Goal: Transaction & Acquisition: Purchase product/service

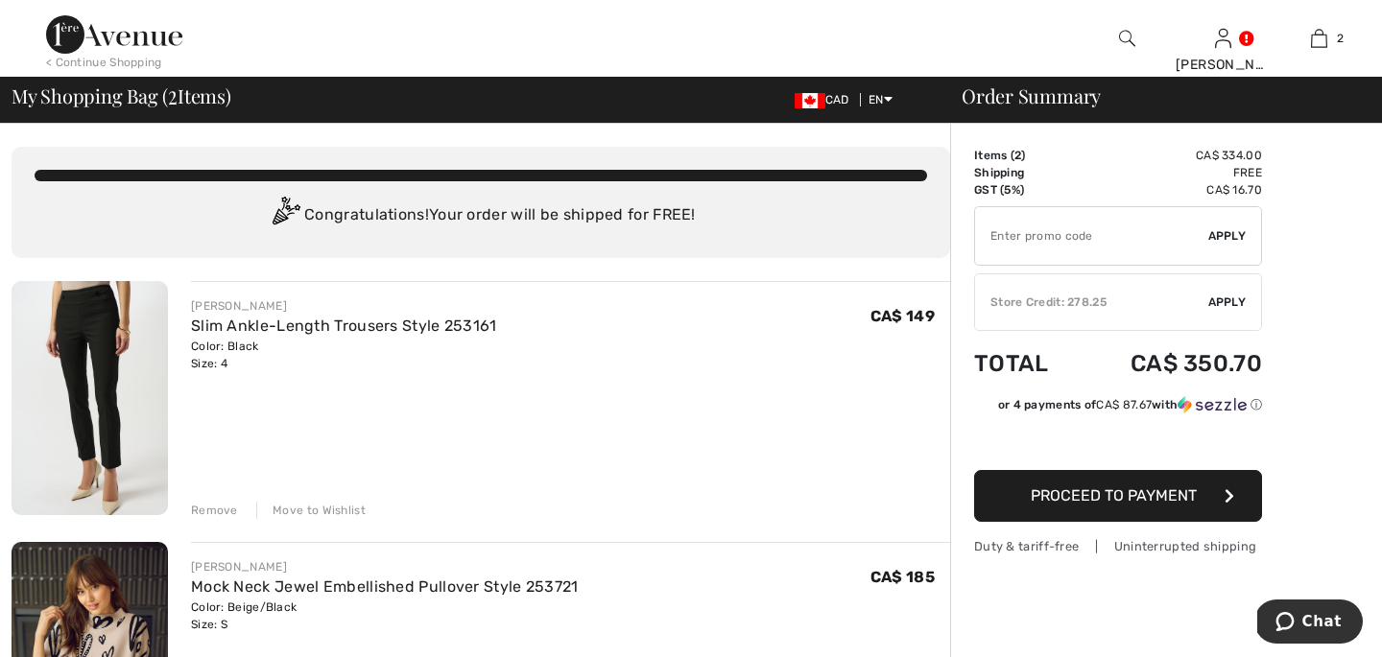
click at [198, 507] on div "Remove" at bounding box center [214, 510] width 47 height 17
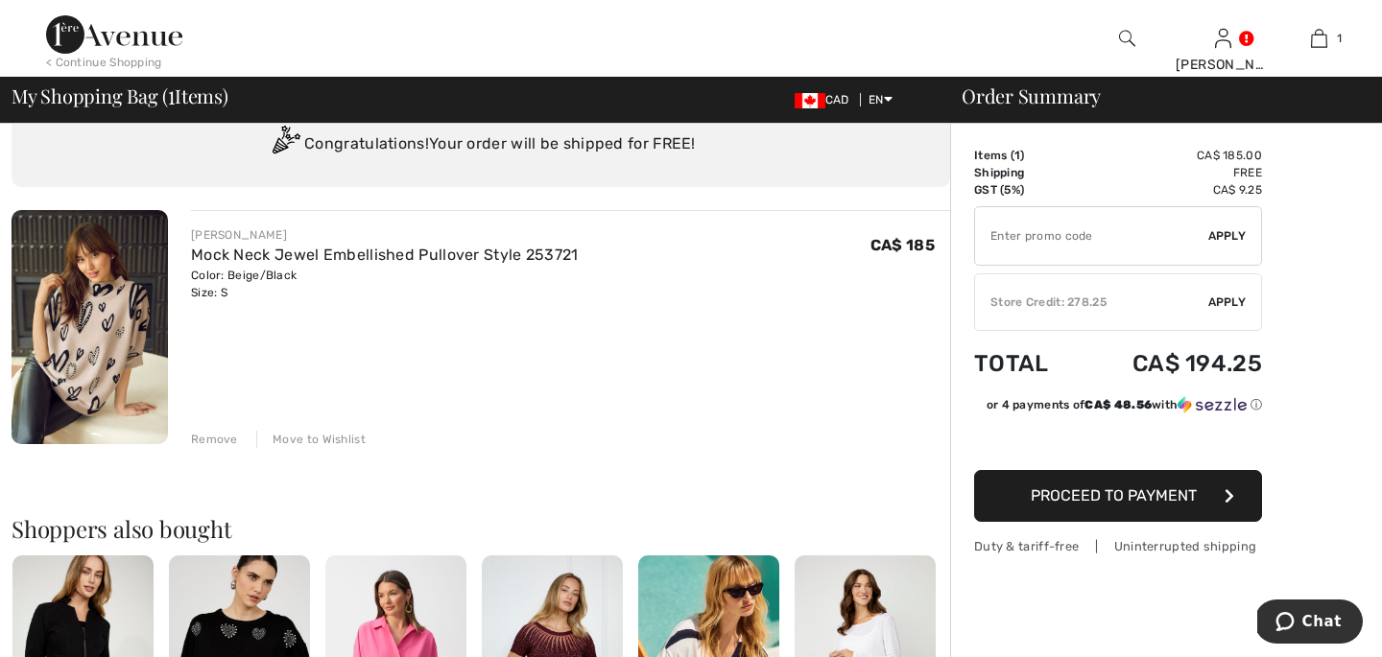
scroll to position [73, 0]
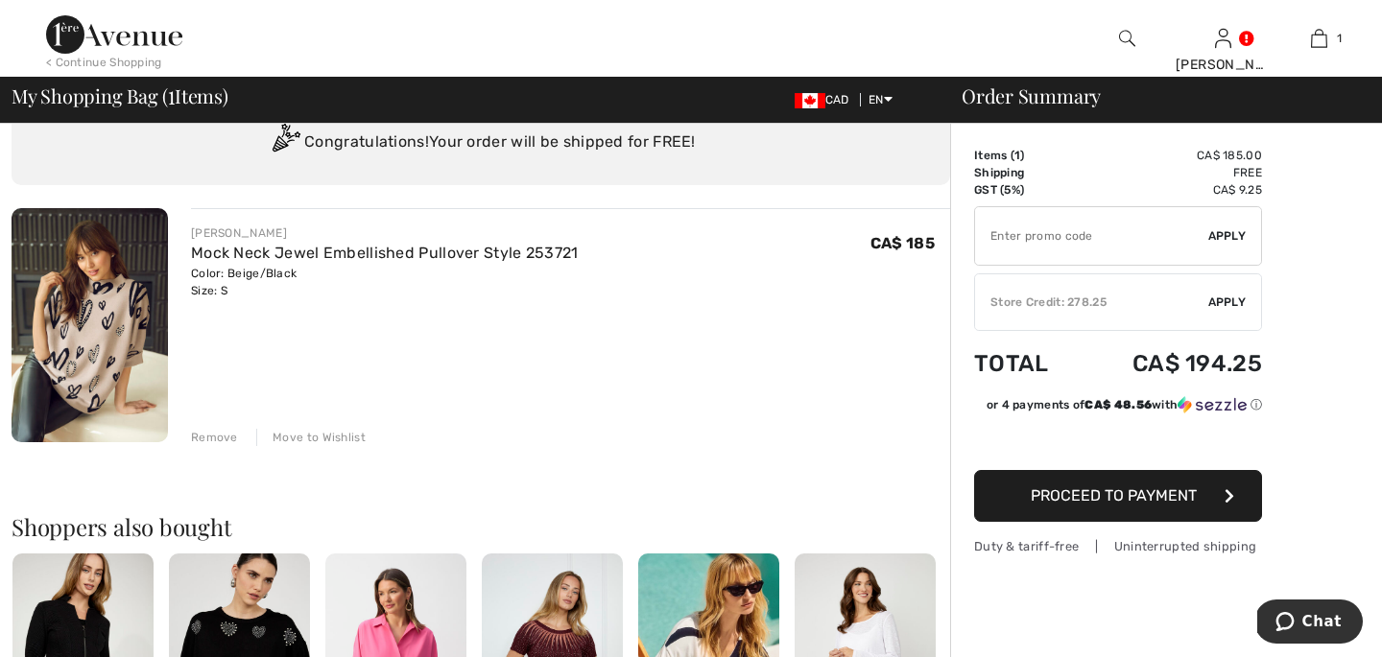
click at [1222, 300] on span "Apply" at bounding box center [1227, 302] width 38 height 17
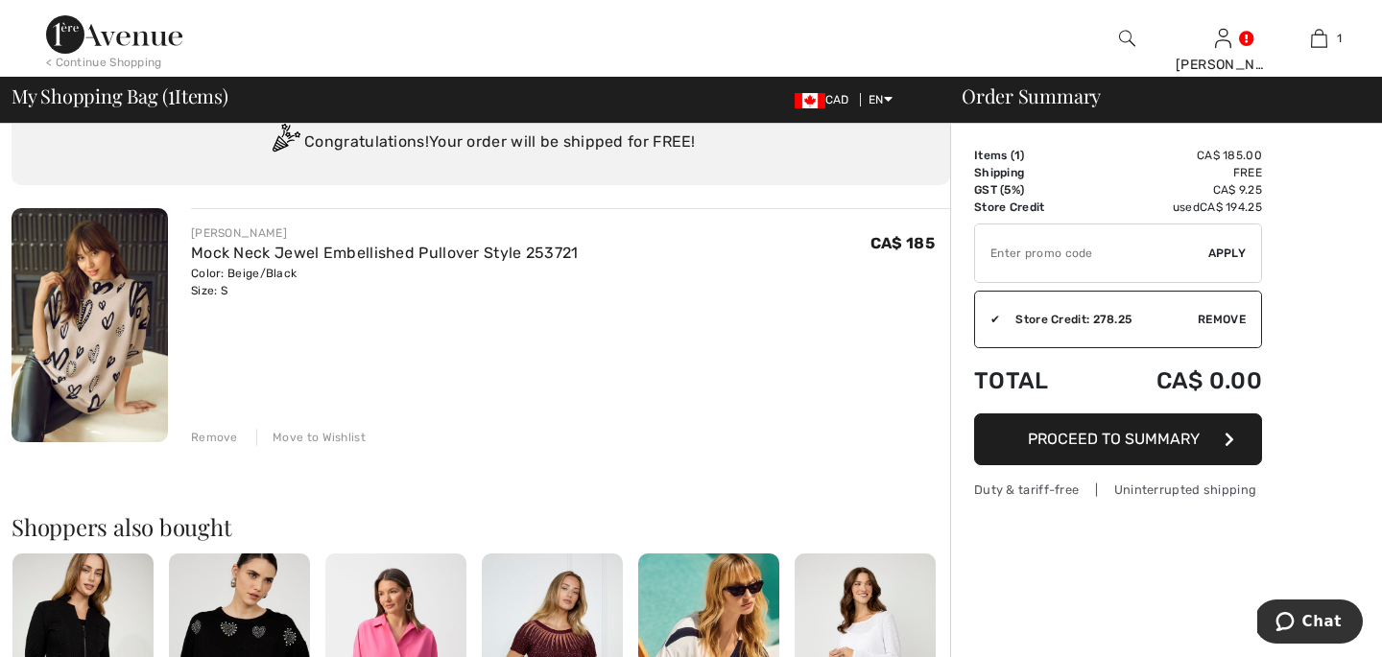
click at [1073, 441] on span "Proceed to Summary" at bounding box center [1114, 439] width 172 height 18
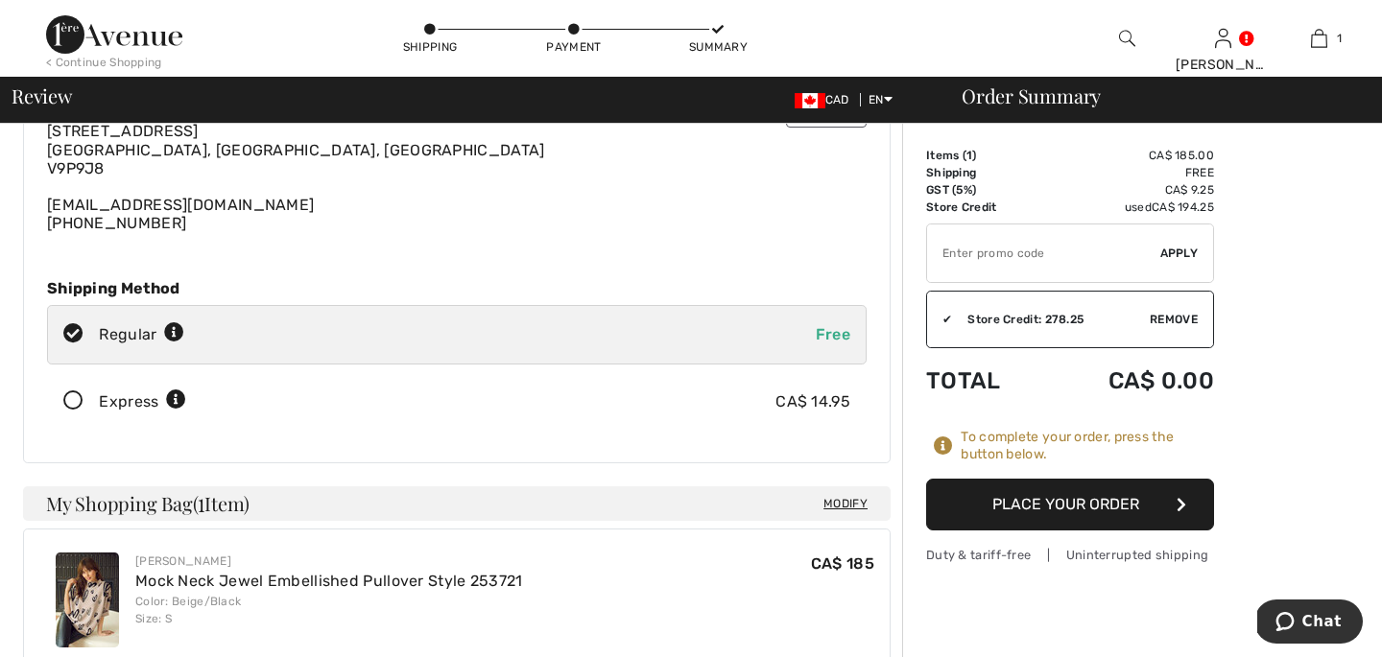
scroll to position [144, 0]
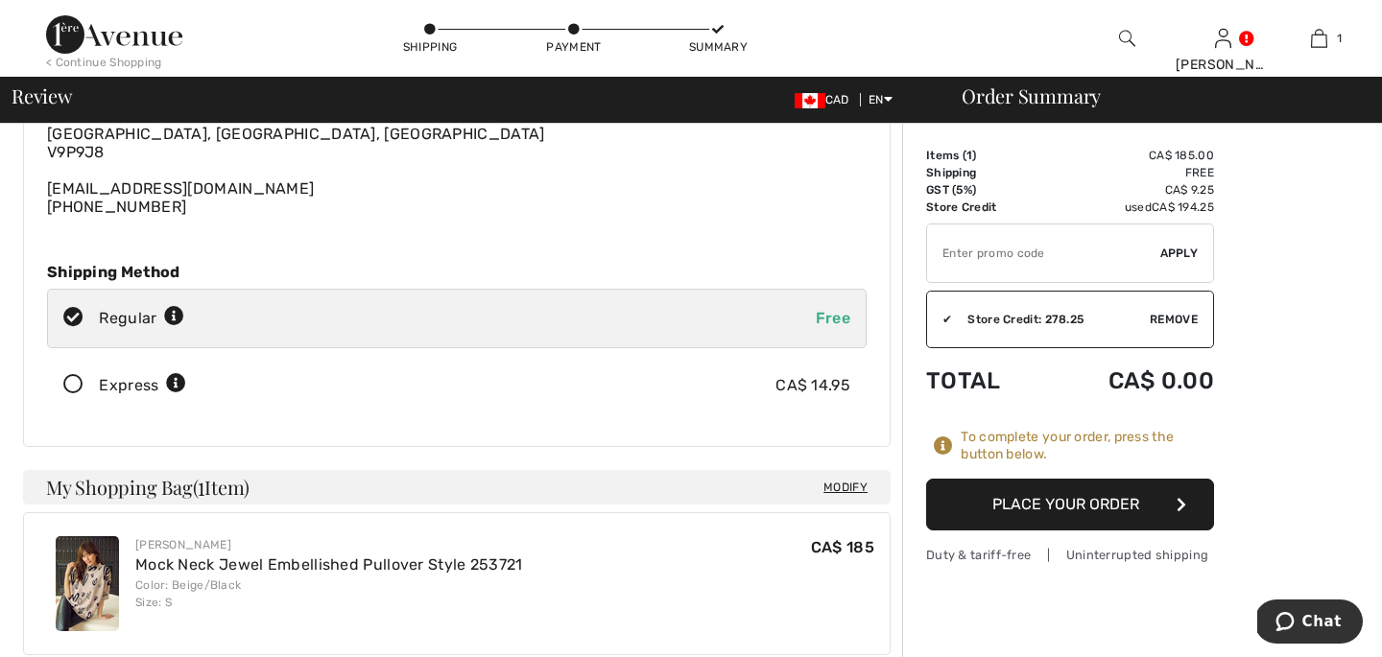
click at [70, 385] on icon at bounding box center [73, 385] width 51 height 20
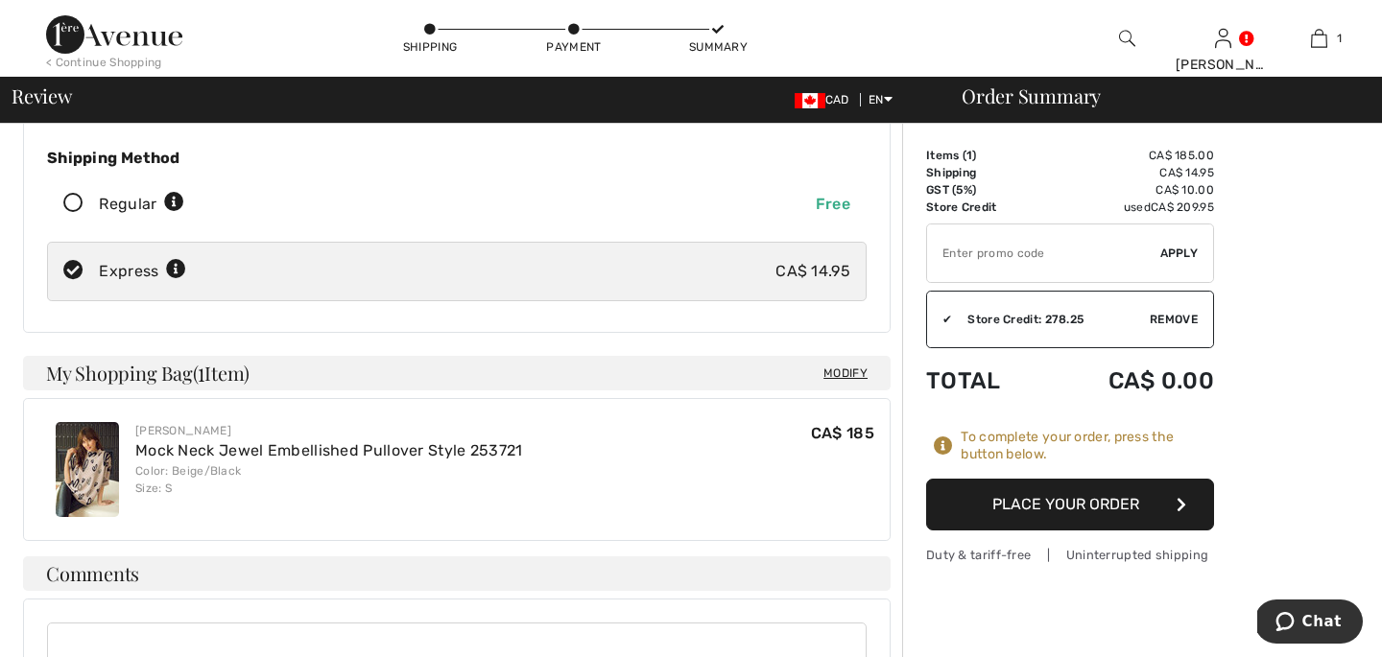
scroll to position [256, 0]
click at [1067, 500] on button "Place Your Order" at bounding box center [1070, 505] width 288 height 52
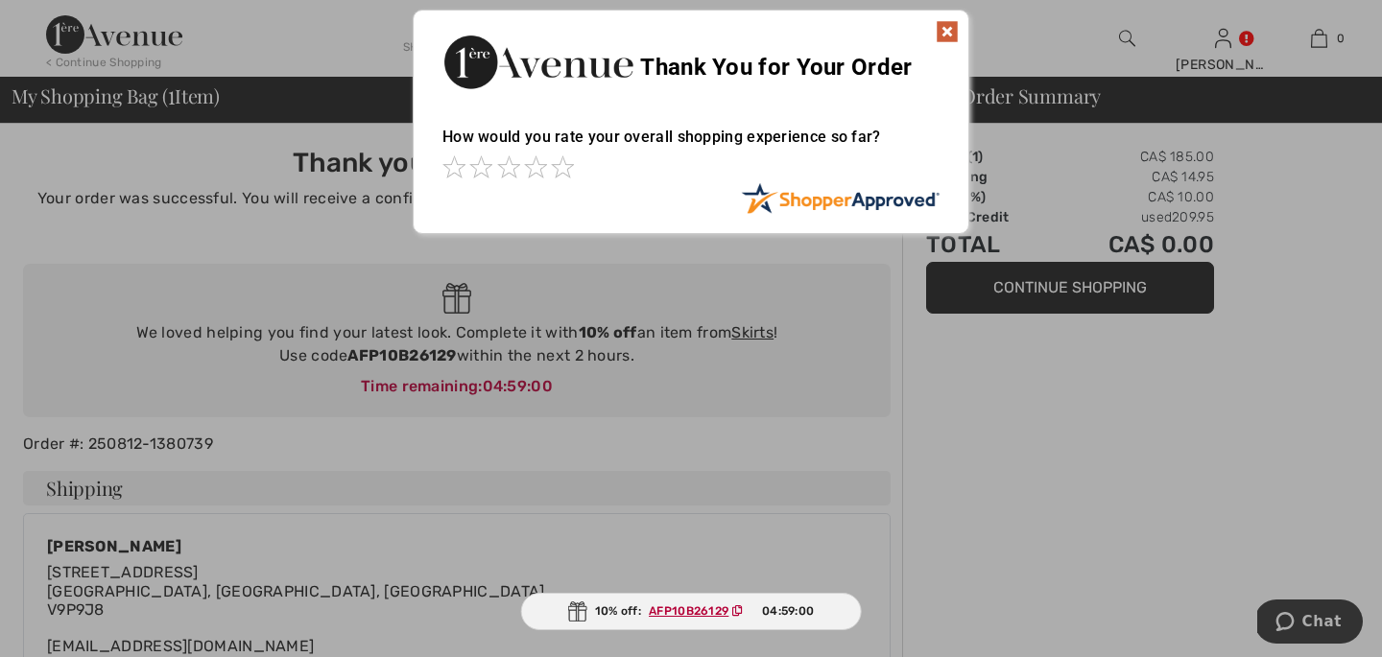
click at [946, 27] on img at bounding box center [947, 31] width 23 height 23
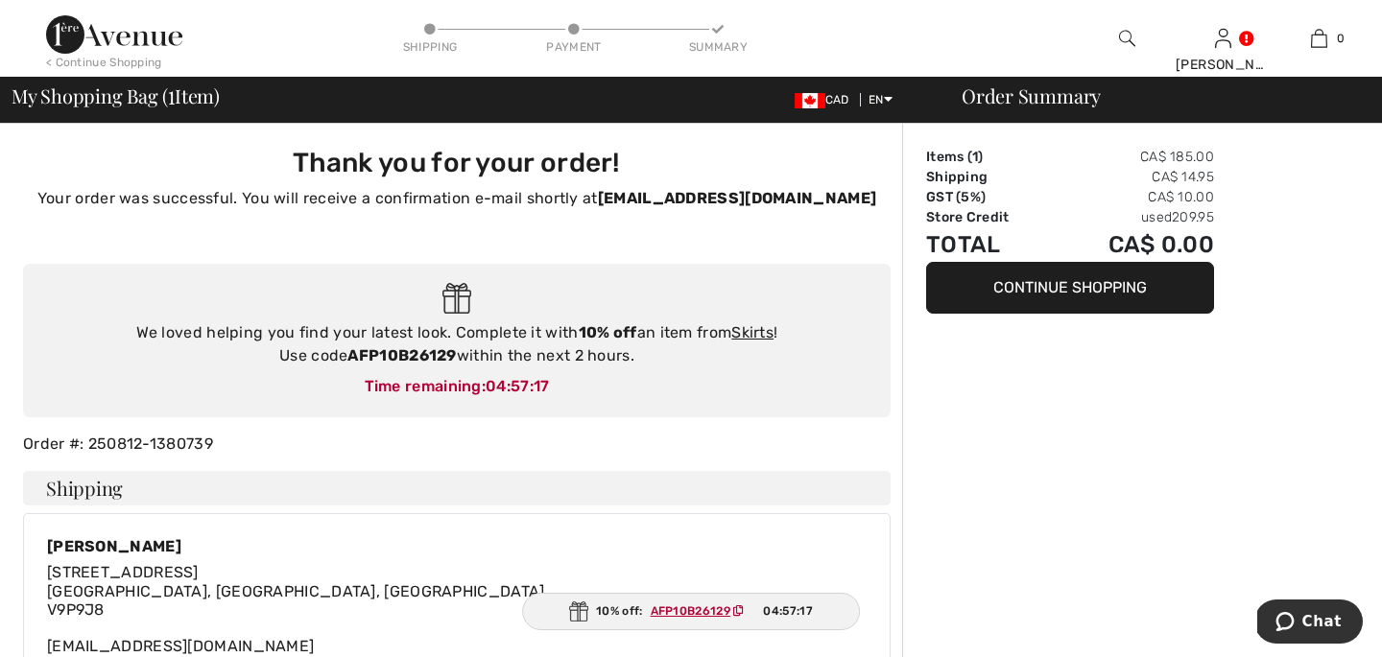
scroll to position [1, 0]
click at [1053, 281] on button "Continue Shopping" at bounding box center [1070, 288] width 288 height 52
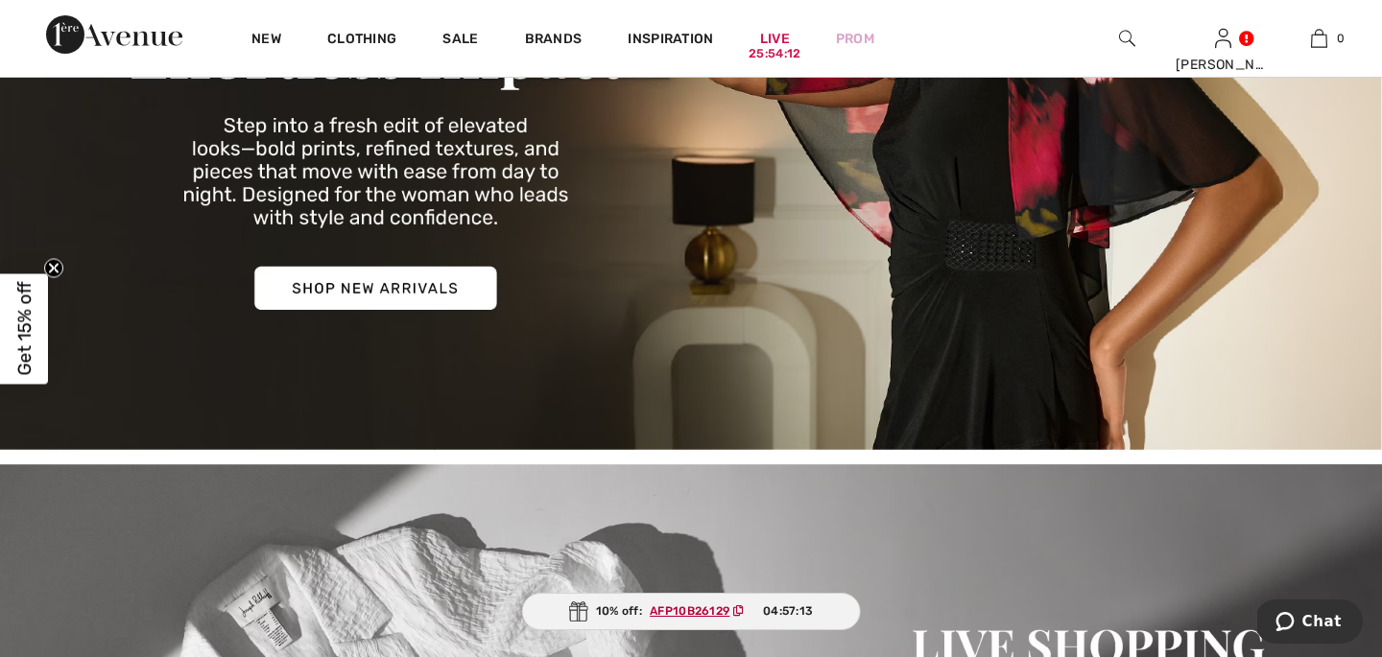
scroll to position [428, 0]
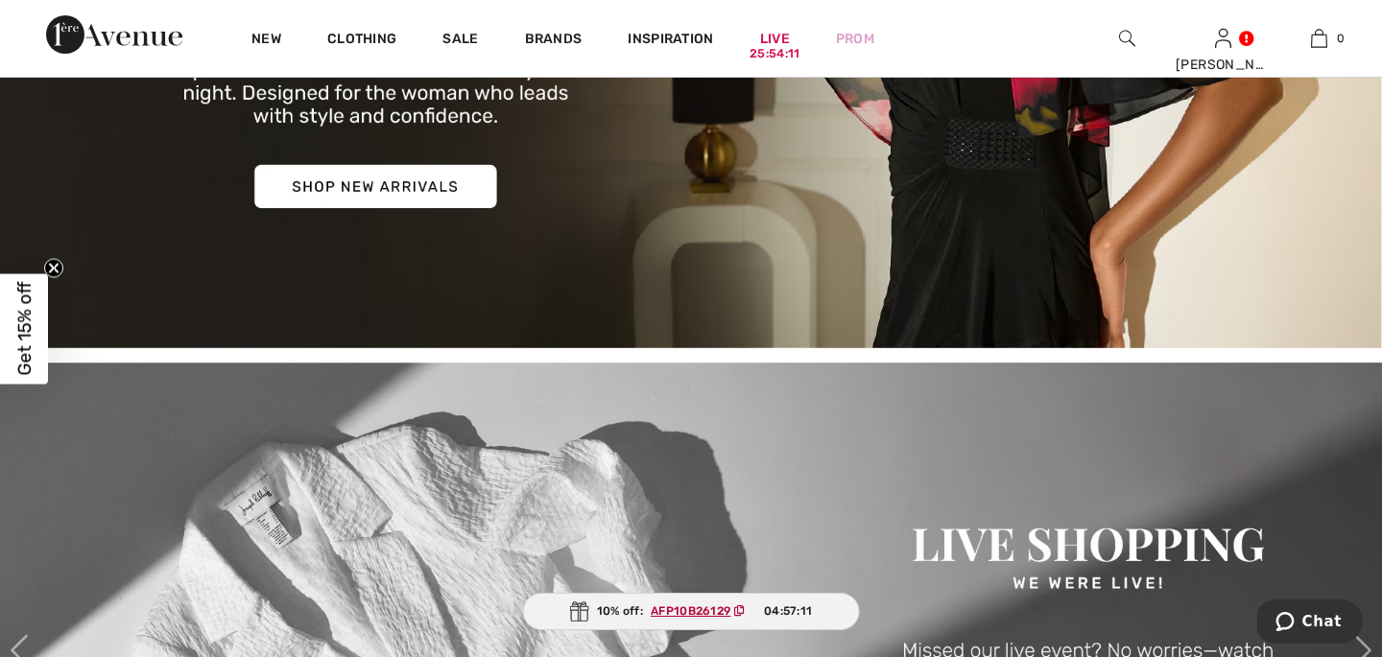
click at [352, 192] on img at bounding box center [691, 17] width 1382 height 662
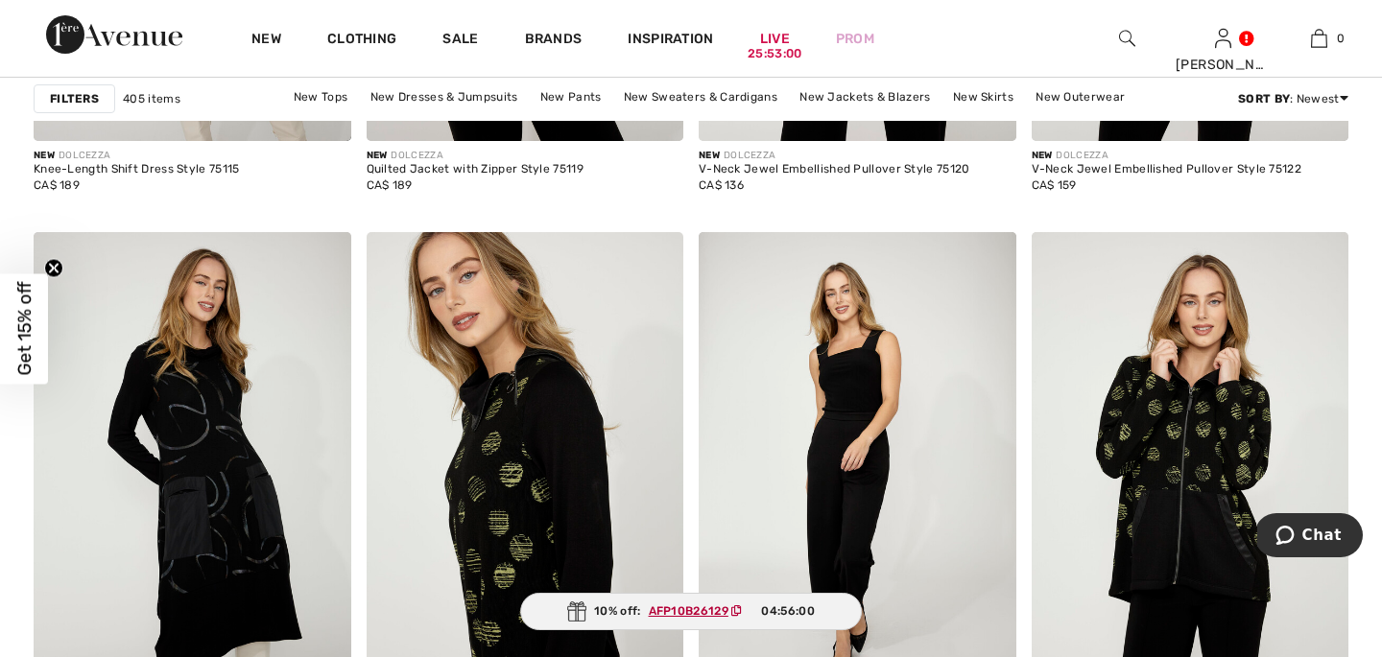
scroll to position [8156, 0]
